Goal: Task Accomplishment & Management: Complete application form

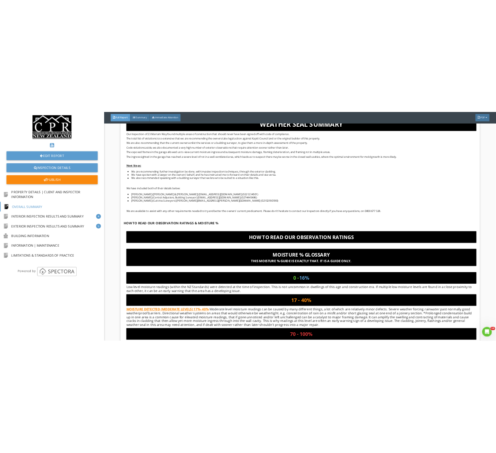
scroll to position [1080, 0]
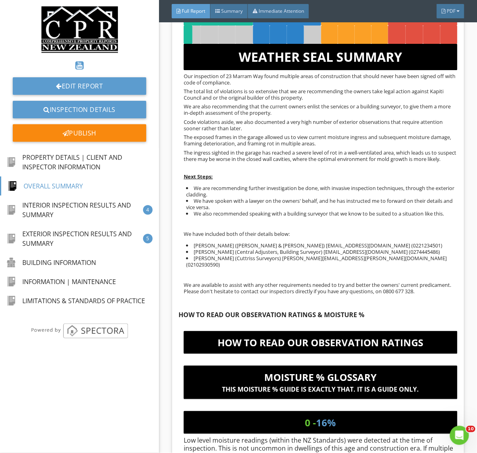
click at [402, 161] on div "OVERALL CONDITION GOOD CONDITION GENERALLY GOOD AVERAGE CONDITION POOR CONDITIO…" at bounding box center [318, 134] width 279 height 321
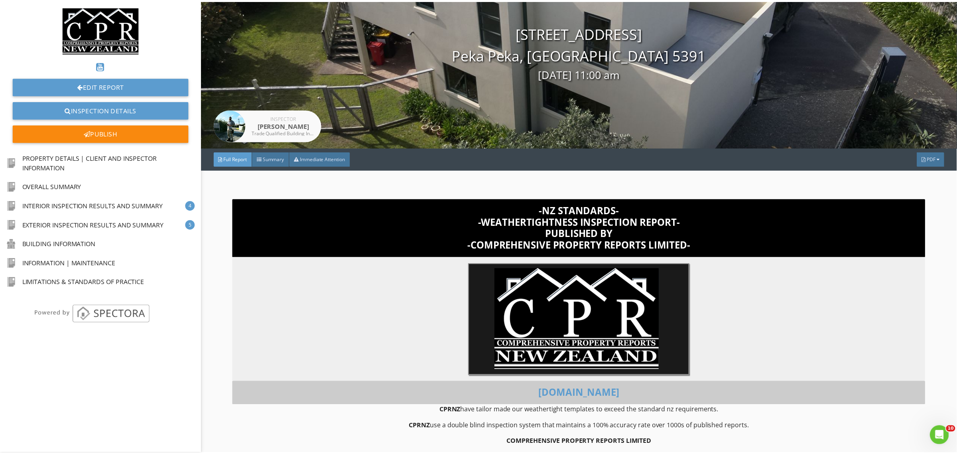
scroll to position [0, 0]
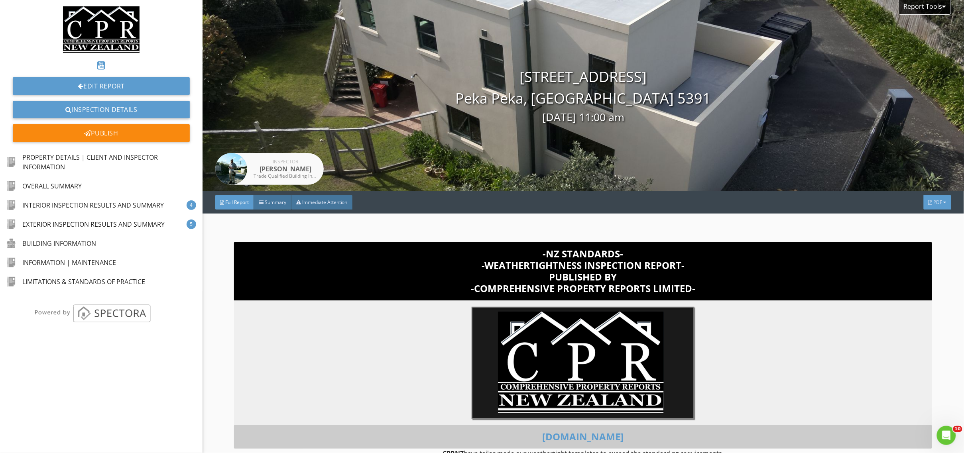
click at [926, 204] on div "PDF" at bounding box center [938, 202] width 28 height 14
click at [928, 234] on div "Full Report" at bounding box center [927, 236] width 51 height 10
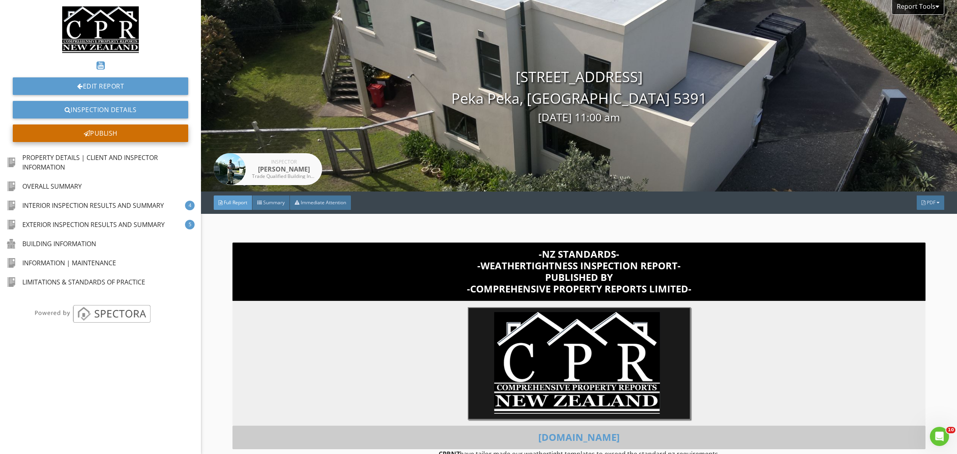
click at [114, 133] on div "Publish" at bounding box center [100, 133] width 175 height 18
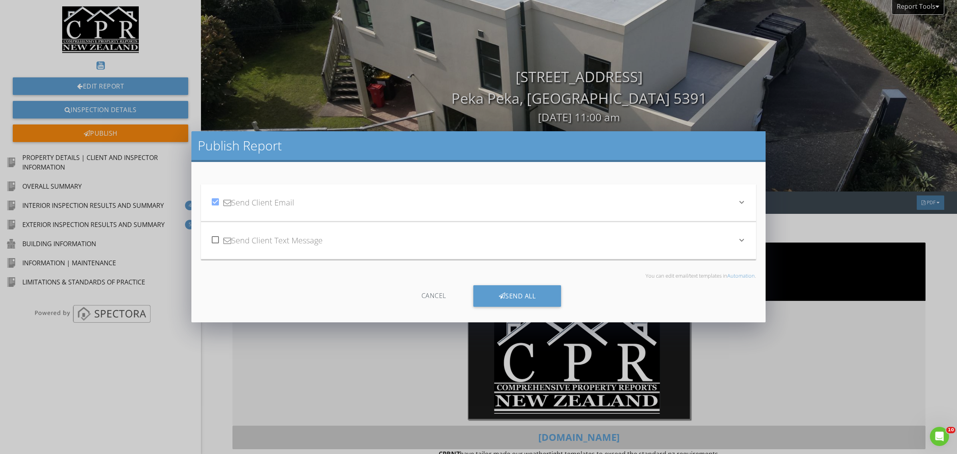
click at [413, 215] on div "check_box Send Client Email" at bounding box center [474, 202] width 526 height 27
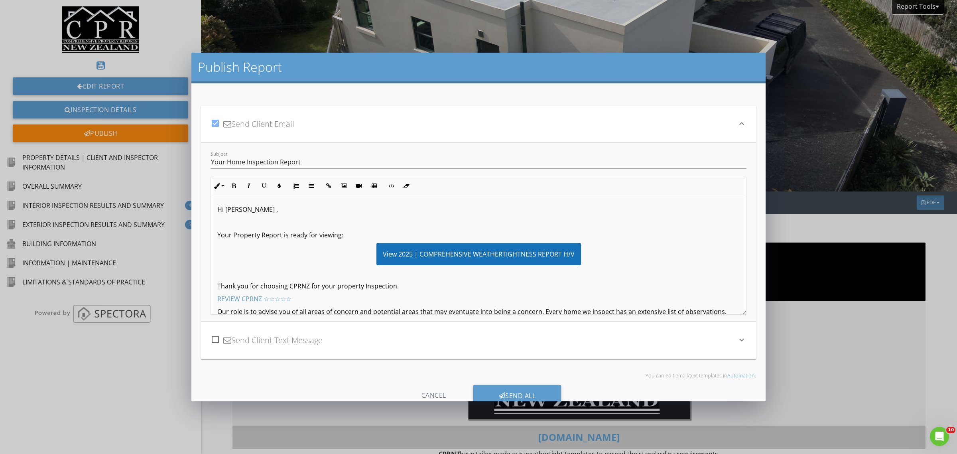
click at [241, 222] on p at bounding box center [478, 222] width 522 height 10
click at [623, 222] on p "Wish we could have given you guys better news but some times you just have to a…" at bounding box center [478, 222] width 522 height 10
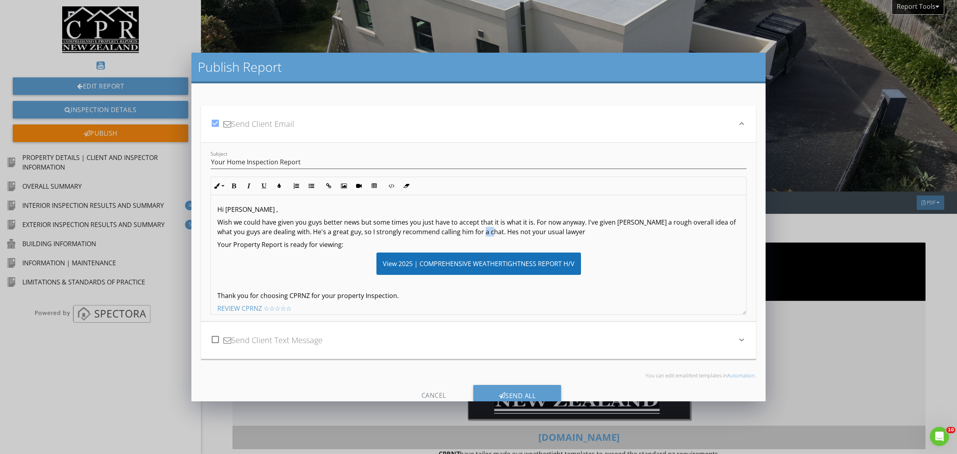
click at [494, 234] on p "Wish we could have given you guys better news but some times you just have to a…" at bounding box center [478, 226] width 522 height 19
click at [496, 234] on p "Wish we could have given you guys better news but some times you just have to a…" at bounding box center [478, 226] width 522 height 19
click at [569, 234] on p "Wish we could have given you guys better news but some times you just have to a…" at bounding box center [478, 226] width 522 height 19
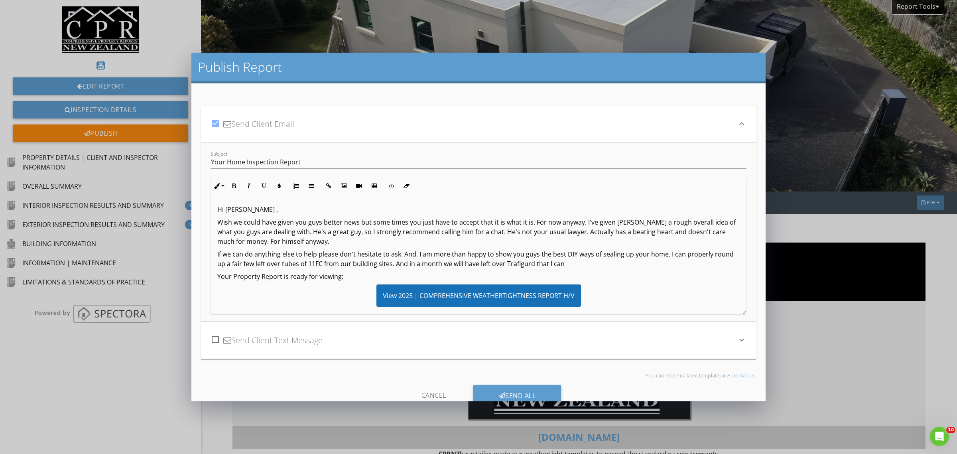
click at [589, 259] on p "If we can do anything else to help please don't hesitate to ask. And, I am more…" at bounding box center [478, 258] width 522 height 19
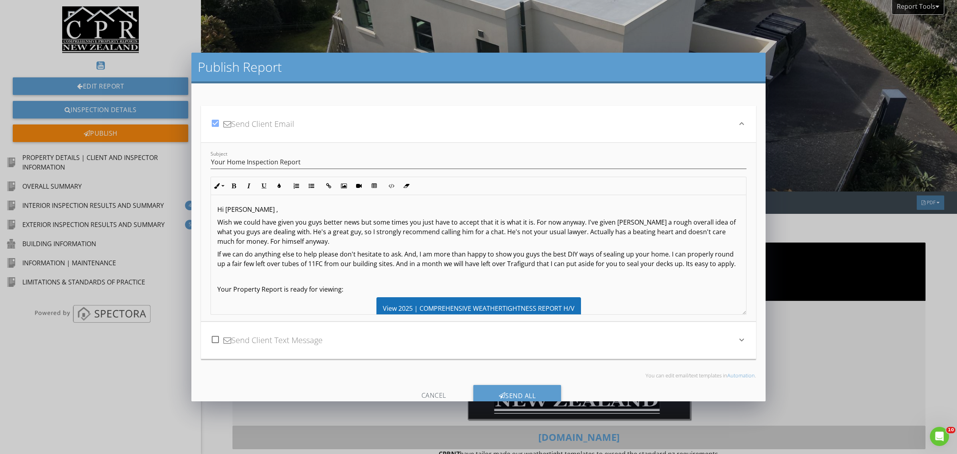
click at [326, 242] on p "Wish we could have given you guys better news but some times you just have to a…" at bounding box center [478, 231] width 522 height 29
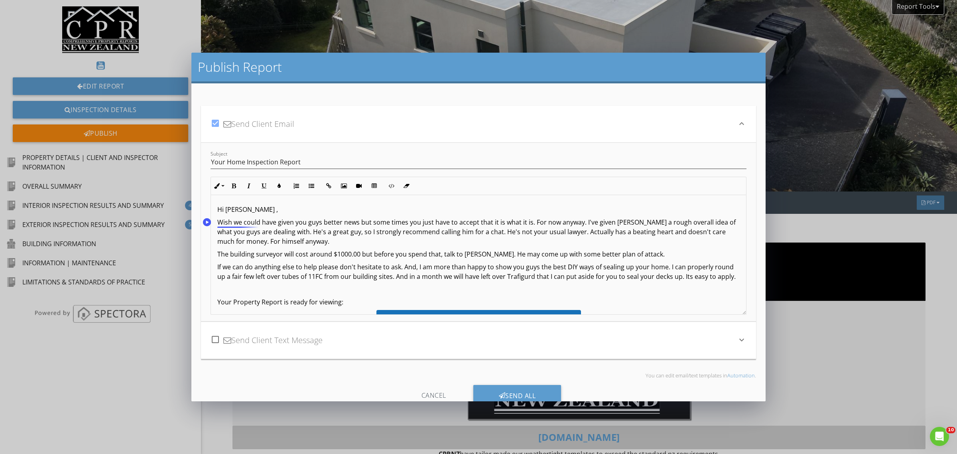
click at [206, 224] on circle "Speechify Inline player Play button" at bounding box center [207, 222] width 8 height 8
click at [222, 220] on p "Wish we could have given you guys better news but some times you just have to a…" at bounding box center [478, 231] width 522 height 29
click at [372, 252] on p "The building surveyor will cost around $1000.00 but before you spend that, talk…" at bounding box center [478, 254] width 522 height 10
click at [354, 252] on p "The building surveyor will cost around $1000.00 but before you spend that, talk…" at bounding box center [478, 254] width 522 height 10
click at [206, 252] on circle "Speechify Inline player Play button" at bounding box center [207, 254] width 8 height 8
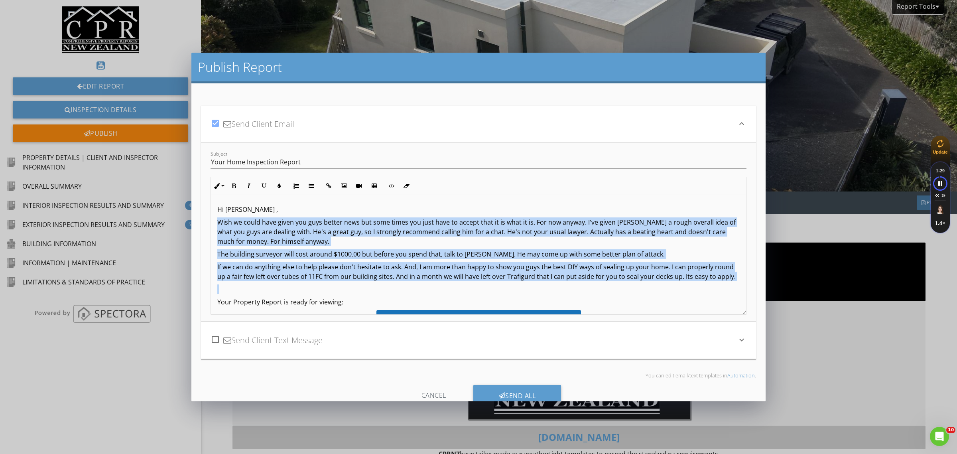
drag, startPoint x: 216, startPoint y: 221, endPoint x: 349, endPoint y: 293, distance: 151.6
click at [205, 224] on circle "Speechify Inline player Play button" at bounding box center [207, 222] width 8 height 8
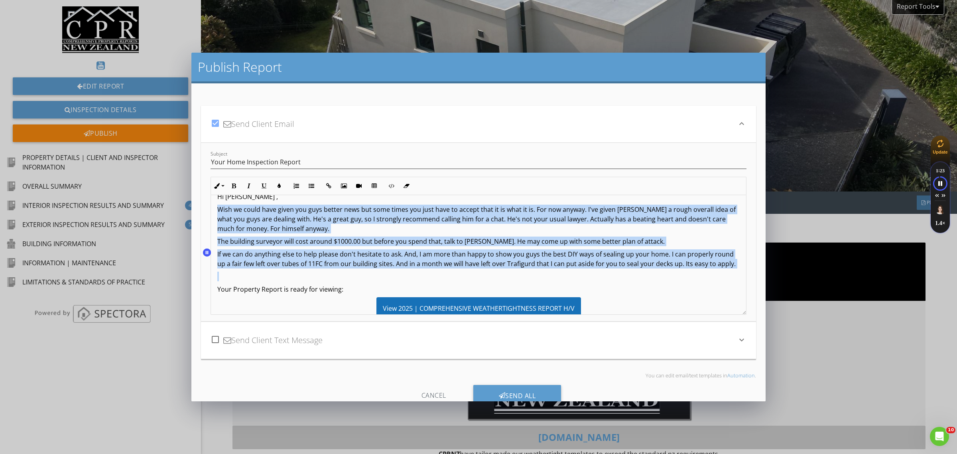
scroll to position [16, 0]
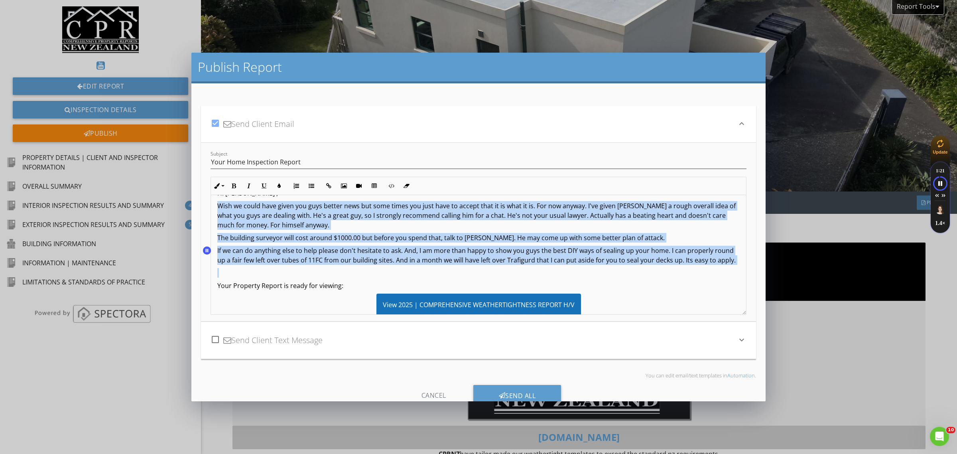
click at [205, 250] on circle "Speechify Inline player Pause button" at bounding box center [207, 250] width 8 height 8
click at [697, 250] on p "If we can do anything else to help please don't hesitate to ask. And, I am more…" at bounding box center [478, 255] width 522 height 19
click at [696, 250] on p "If we can do anything else to help please don't hesitate to ask. And, I am more…" at bounding box center [478, 255] width 522 height 19
click at [683, 257] on p "If we can do anything else to help please don't hesitate to ask. And, I am more…" at bounding box center [478, 255] width 522 height 19
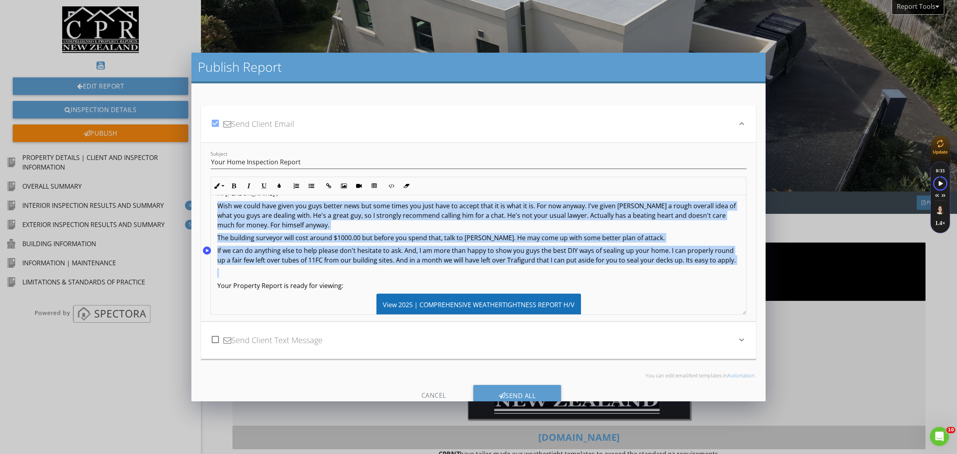
click at [521, 256] on p "If we can do anything else to help please don't hesitate to ask. And, I am more…" at bounding box center [478, 255] width 522 height 19
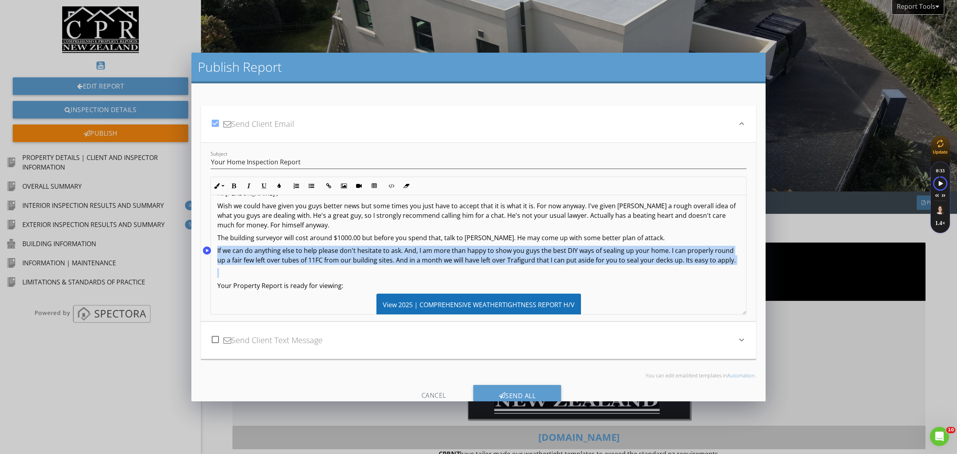
click at [521, 256] on p "If we can do anything else to help please don't hesitate to ask. And, I am more…" at bounding box center [478, 255] width 522 height 19
click at [659, 254] on p "If we can do anything else to help please don't hesitate to ask. And, I am more…" at bounding box center [478, 255] width 522 height 19
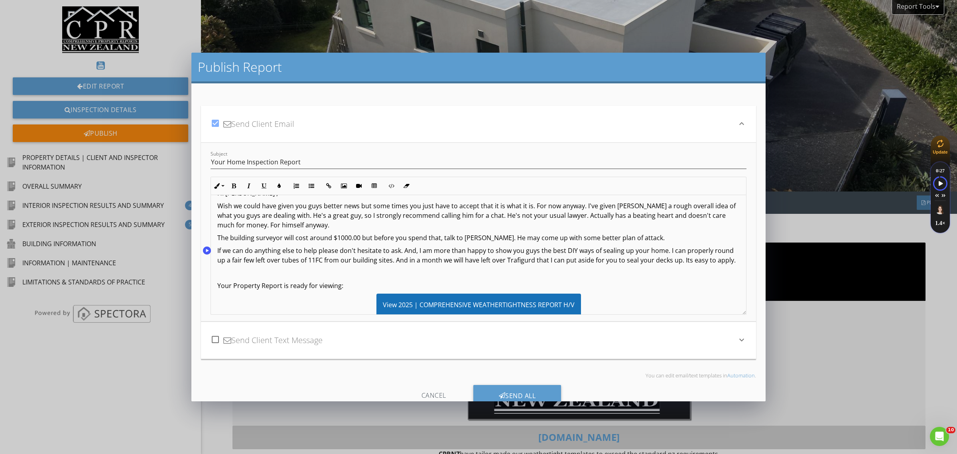
click at [697, 252] on p "If we can do anything else to help please don't hesitate to ask. And, I am more…" at bounding box center [478, 255] width 522 height 19
click at [648, 252] on p "If we can do anything else to help please don't hesitate to ask. And, I am more…" at bounding box center [478, 255] width 522 height 19
drag, startPoint x: 641, startPoint y: 252, endPoint x: 713, endPoint y: 249, distance: 72.2
click at [713, 249] on p "If we can do anything else to help please don't hesitate to ask. And, I am more…" at bounding box center [478, 255] width 522 height 19
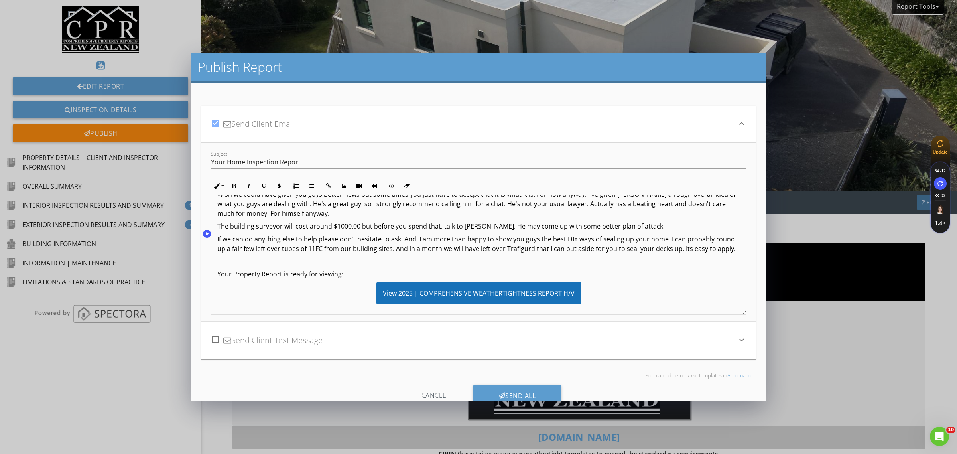
scroll to position [33, 0]
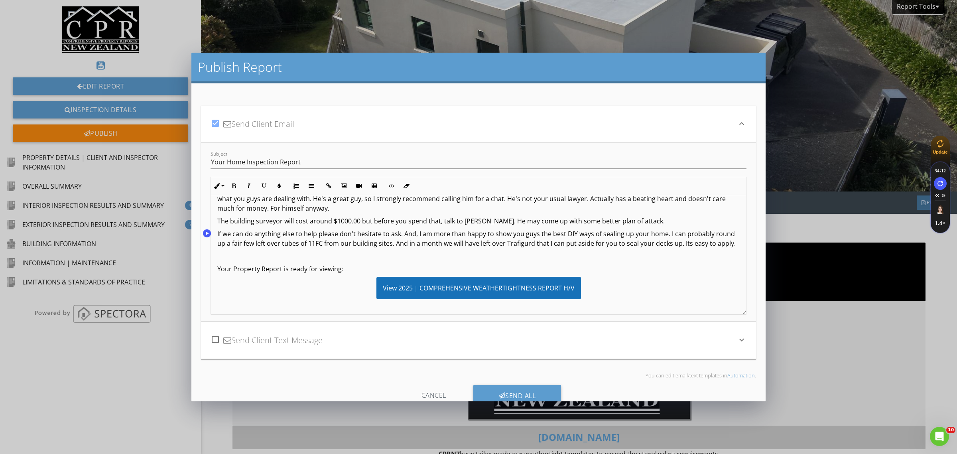
click at [726, 242] on div "Hi [PERSON_NAME] , Wish we could have given you guys better news but some times…" at bounding box center [478, 454] width 535 height 585
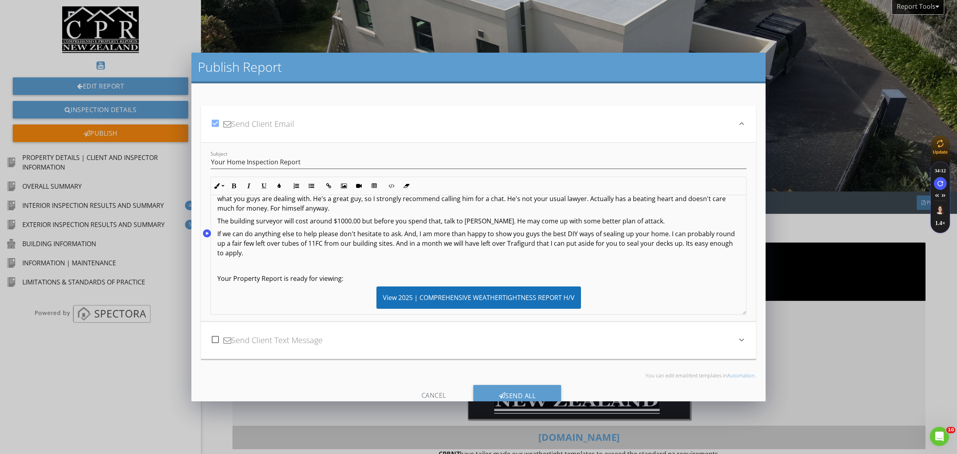
click at [266, 256] on p "If we can do anything else to help please don't hesitate to ask. And, I am more…" at bounding box center [478, 243] width 522 height 29
click at [709, 242] on p "If we can do anything else to help please don't hesitate to ask. And, I am more…" at bounding box center [478, 243] width 522 height 29
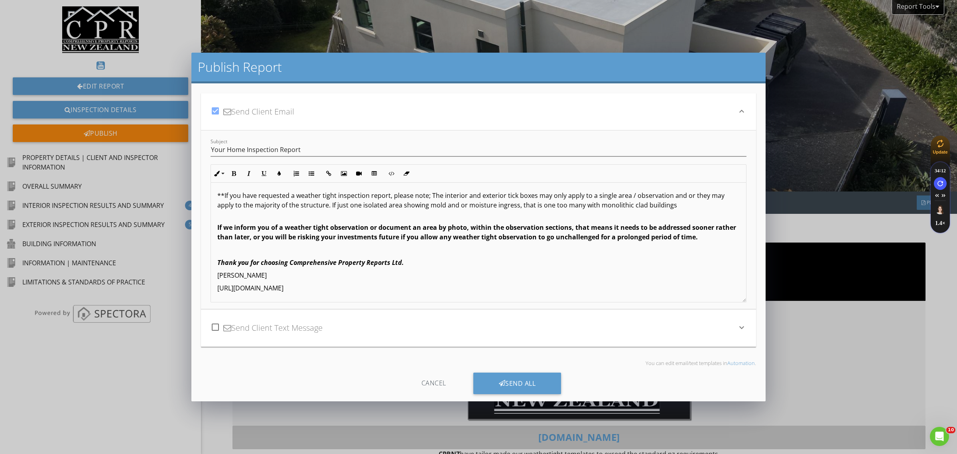
scroll to position [21, 0]
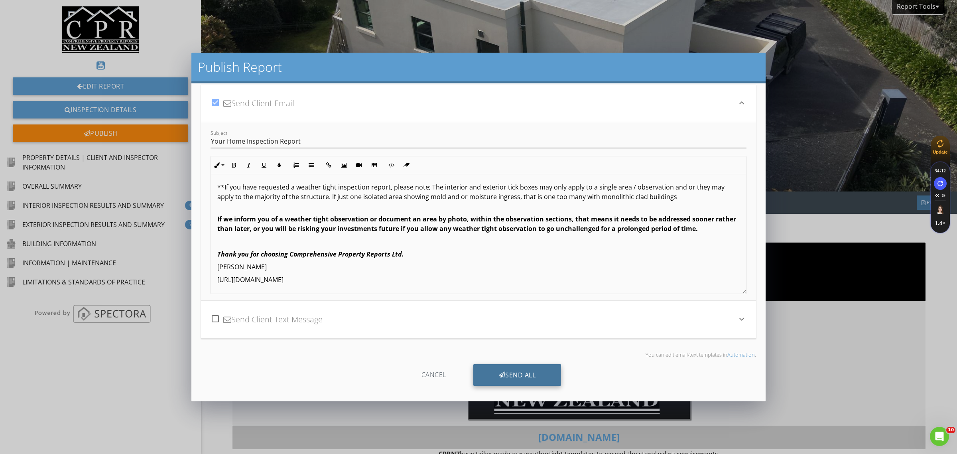
click at [505, 375] on div "Send All" at bounding box center [517, 375] width 88 height 22
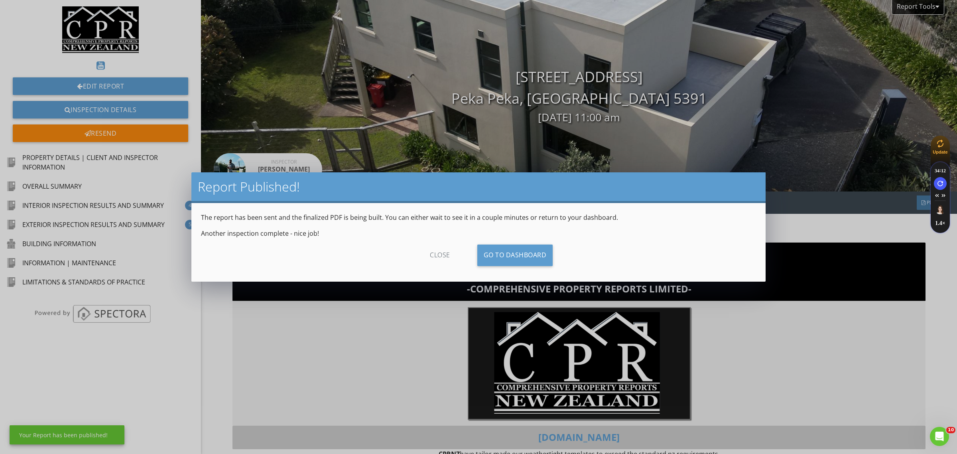
scroll to position [0, 0]
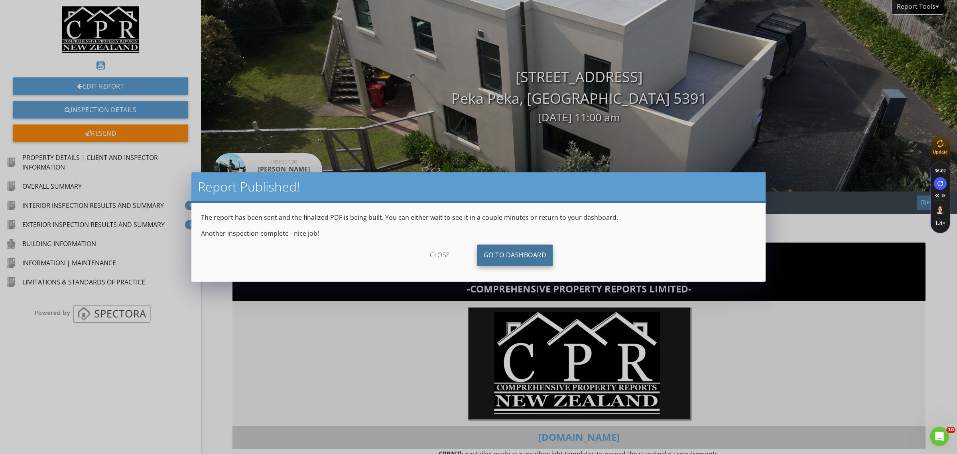
click at [491, 257] on link "Go To Dashboard" at bounding box center [515, 255] width 76 height 22
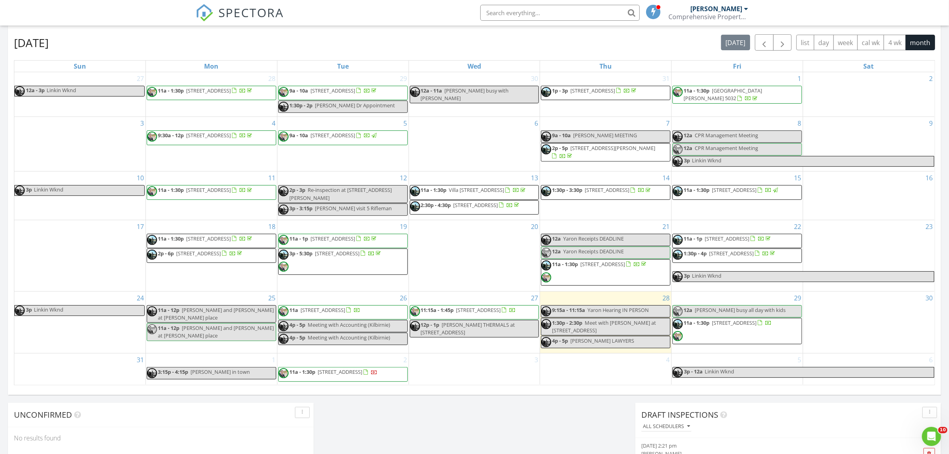
scroll to position [365, 0]
